Goal: Information Seeking & Learning: Find specific fact

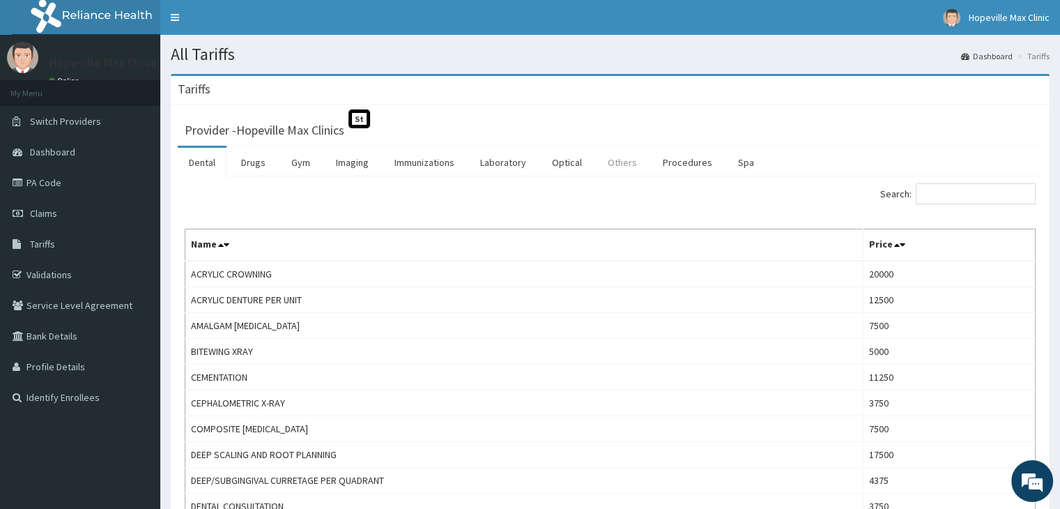
click at [613, 167] on link "Others" at bounding box center [623, 162] width 52 height 29
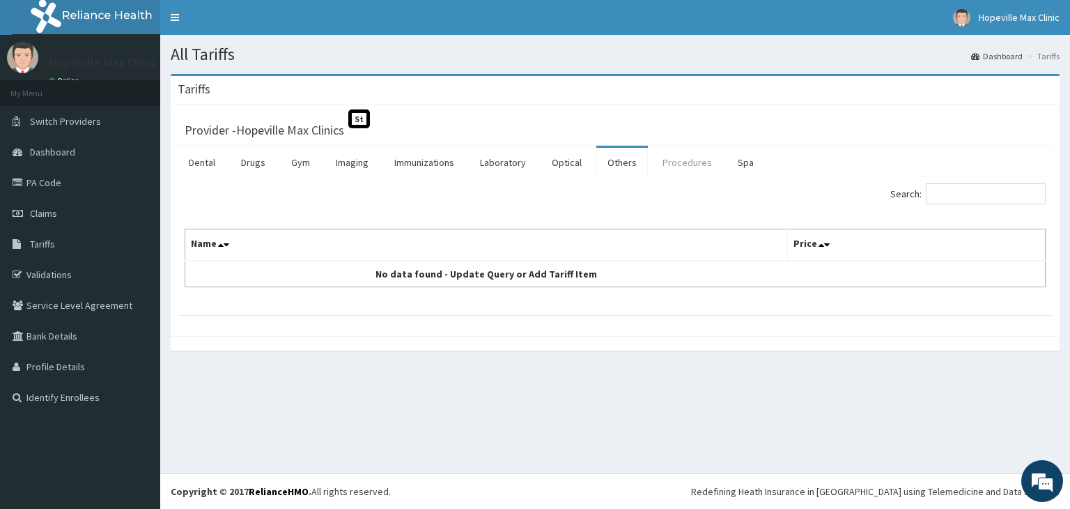
click at [691, 167] on link "Procedures" at bounding box center [688, 162] width 72 height 29
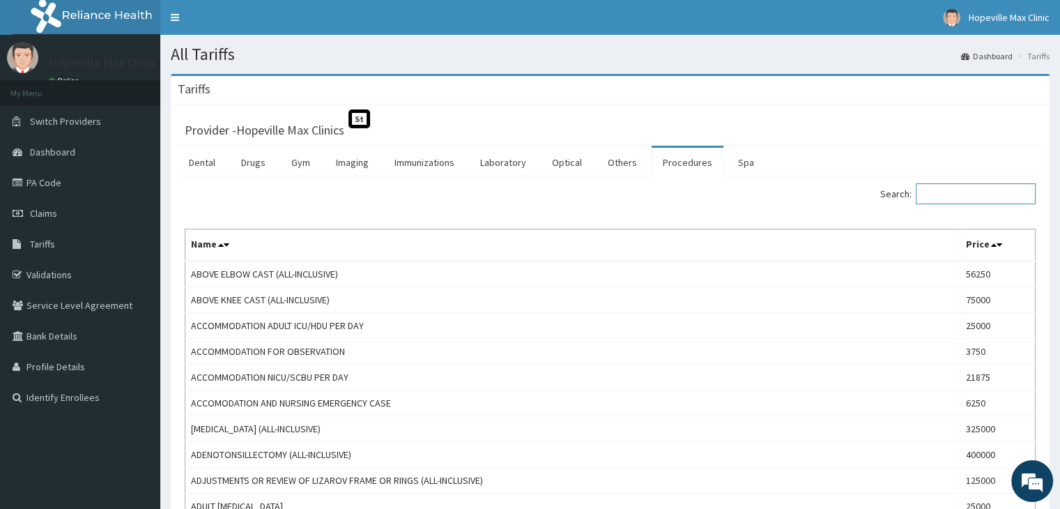
click at [954, 199] on input "Search:" at bounding box center [976, 193] width 120 height 21
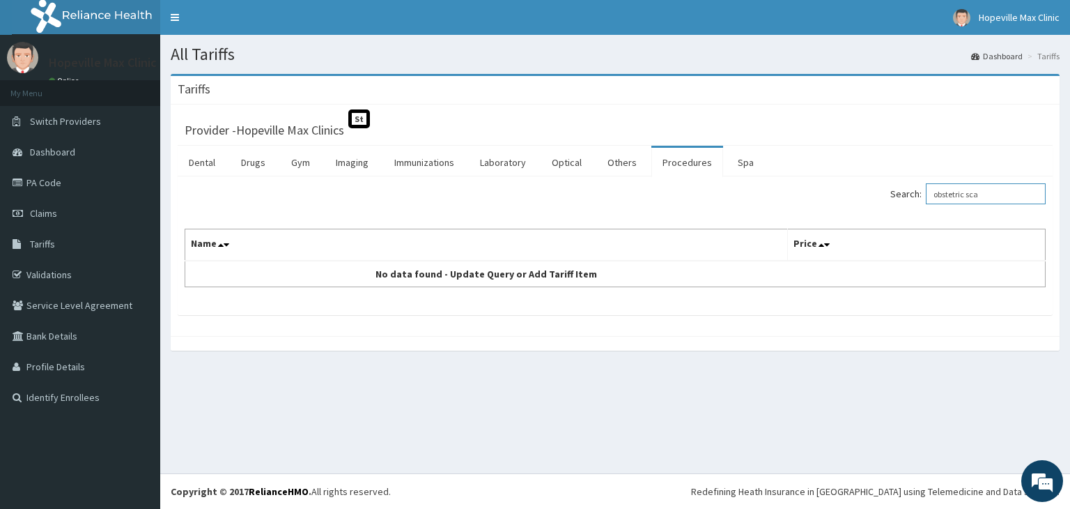
click at [990, 196] on input "obstetric sca" at bounding box center [986, 193] width 120 height 21
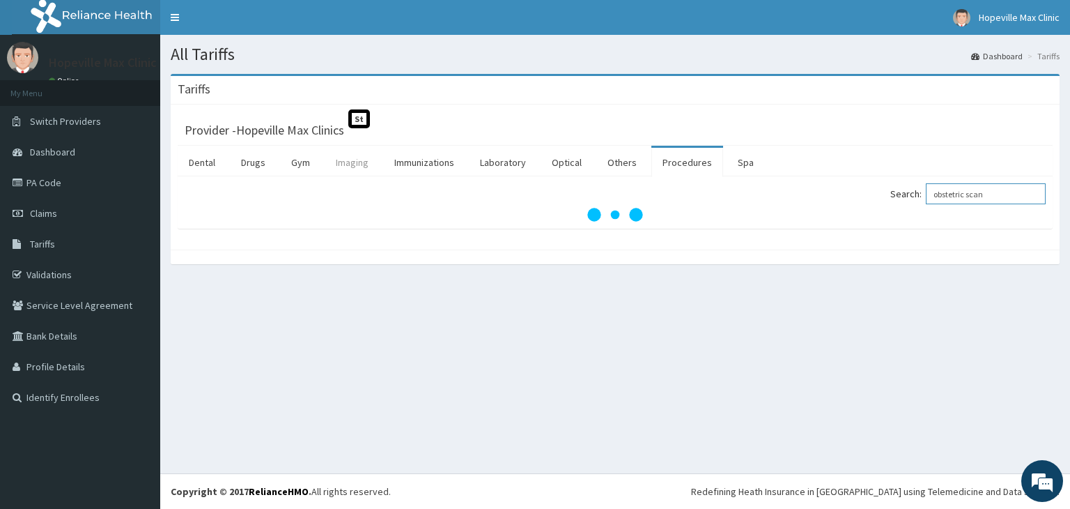
type input "obstetric scan"
click at [359, 164] on link "Imaging" at bounding box center [352, 162] width 55 height 29
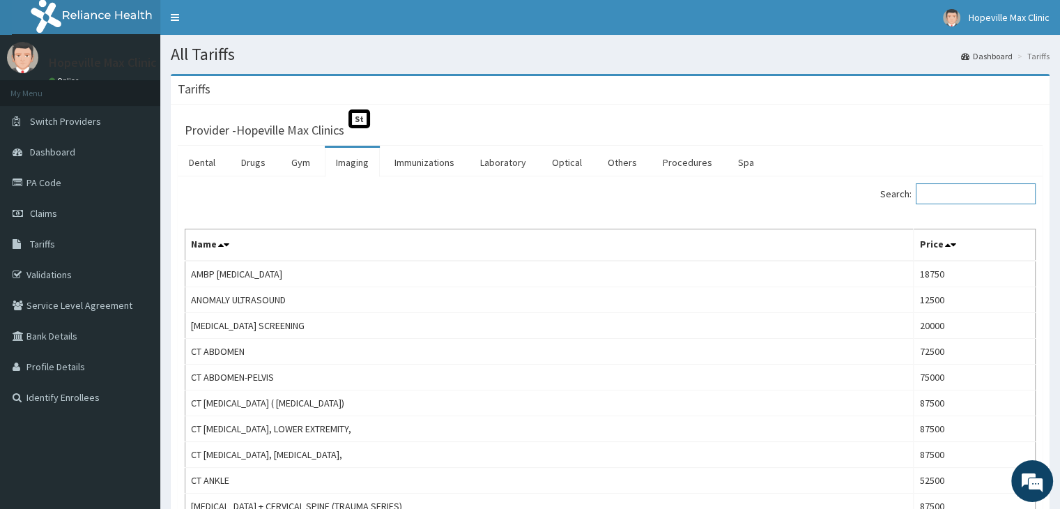
click at [941, 192] on input "Search:" at bounding box center [976, 193] width 120 height 21
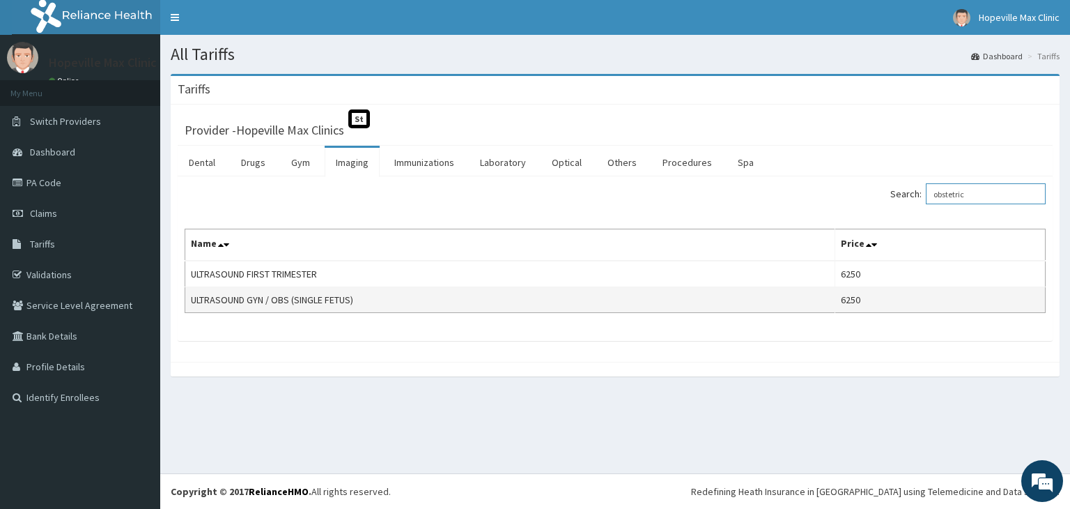
type input "obstetric"
click at [571, 292] on td "ULTRASOUND GYN / OBS (SINGLE FETUS)" at bounding box center [510, 300] width 650 height 26
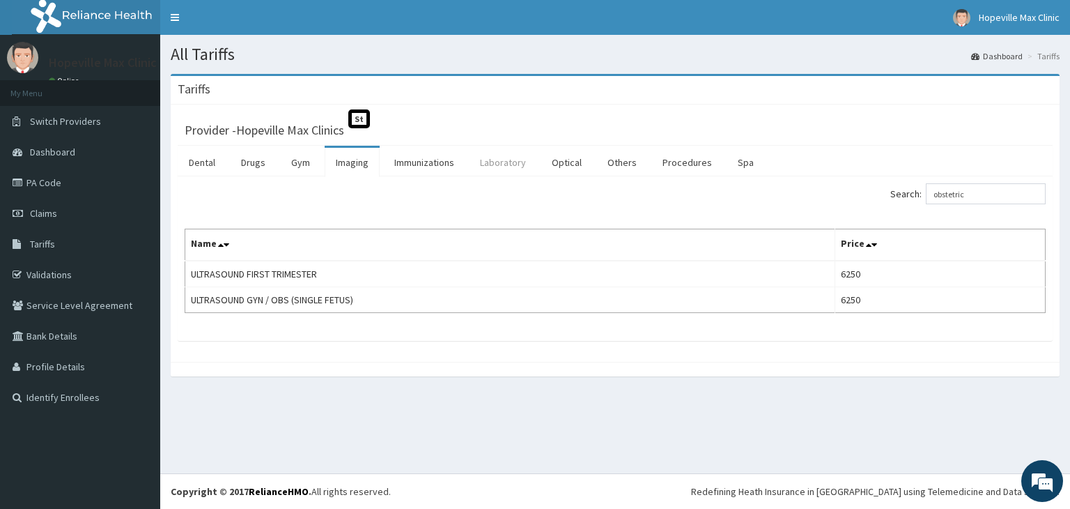
click at [503, 165] on link "Laboratory" at bounding box center [503, 162] width 68 height 29
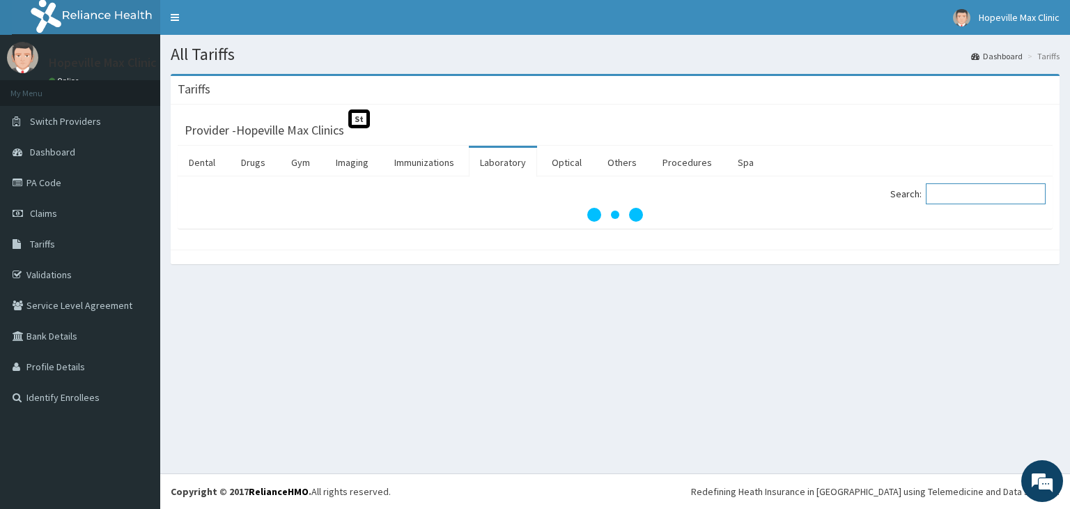
click at [939, 193] on input "Search:" at bounding box center [986, 193] width 120 height 21
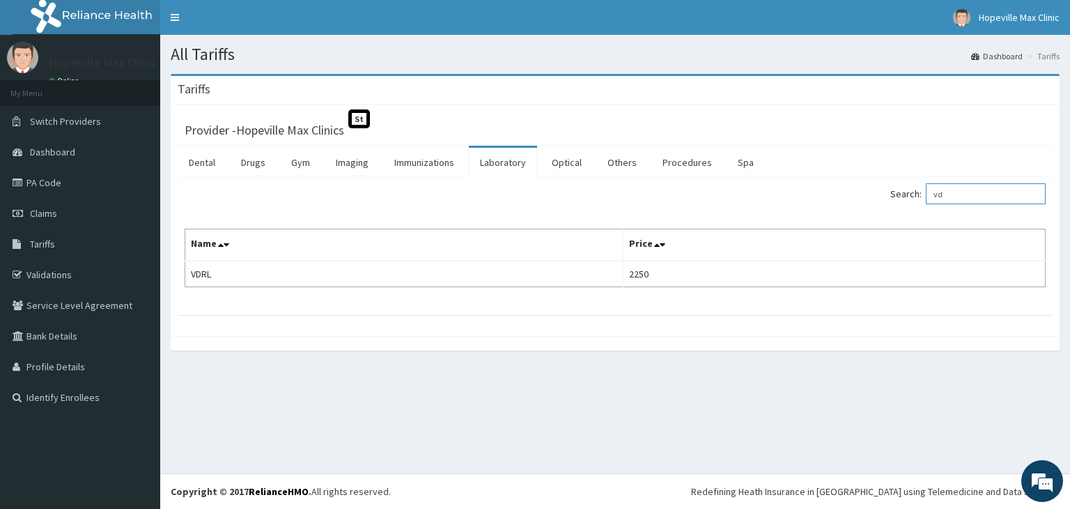
type input "v"
type input "h"
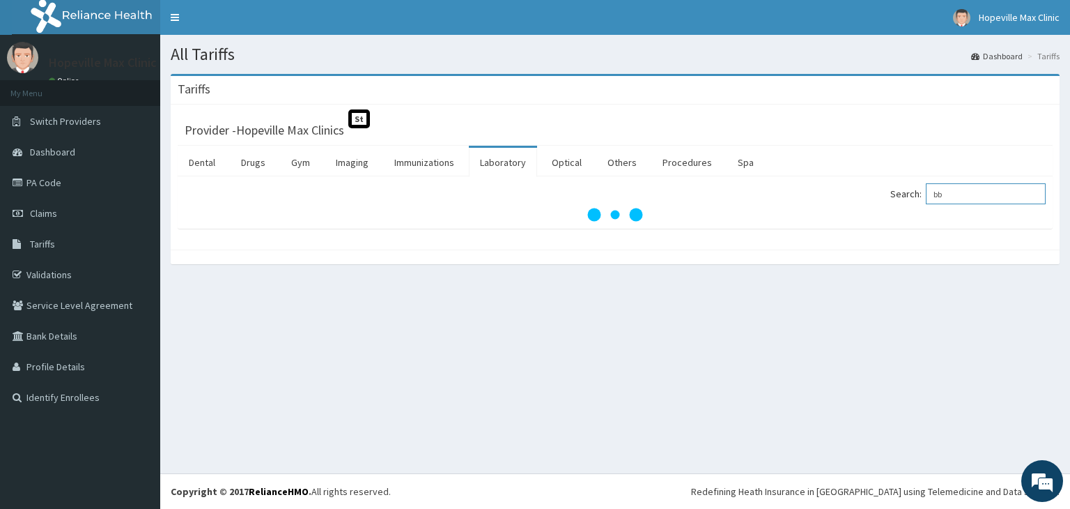
type input "b"
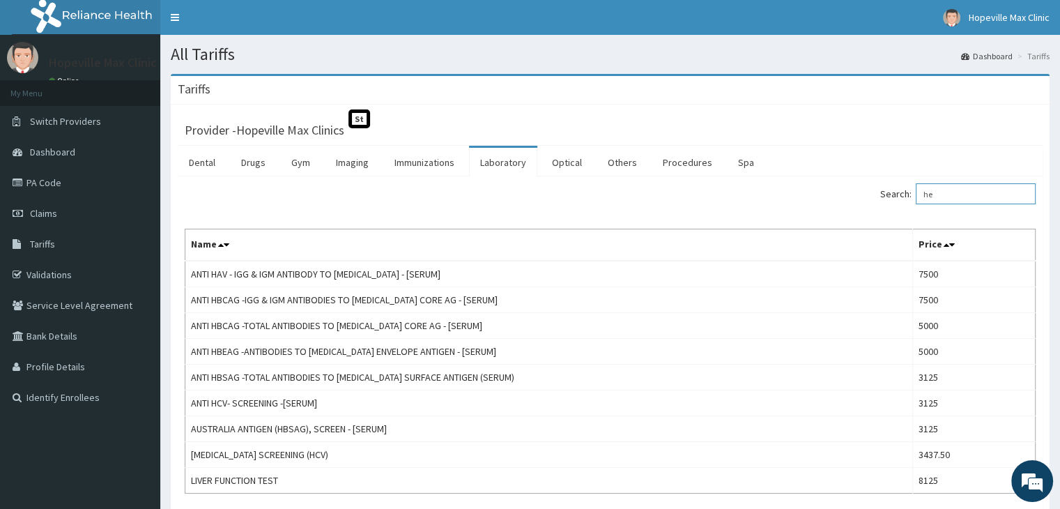
type input "h"
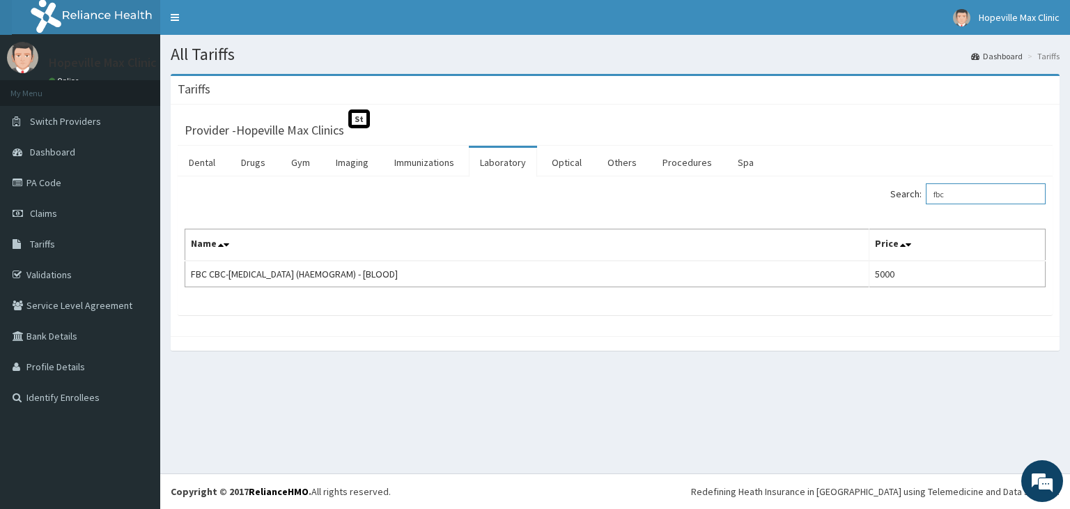
type input "fbc"
